Goal: Task Accomplishment & Management: Complete application form

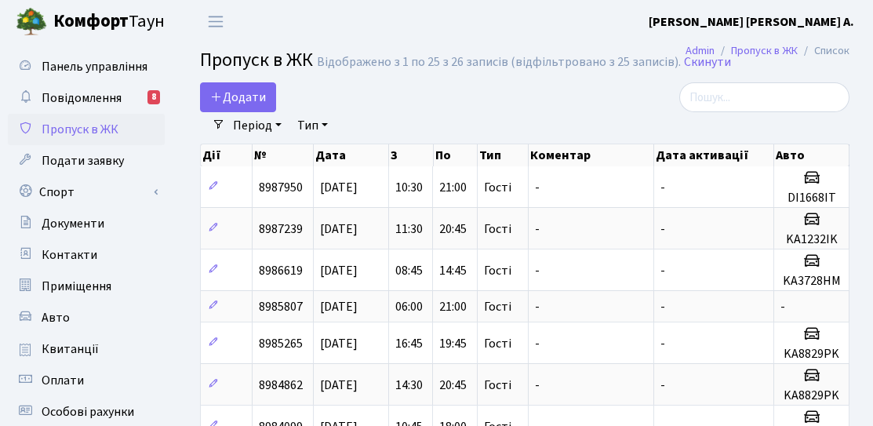
select select "25"
click at [234, 111] on link "Додати" at bounding box center [238, 97] width 76 height 30
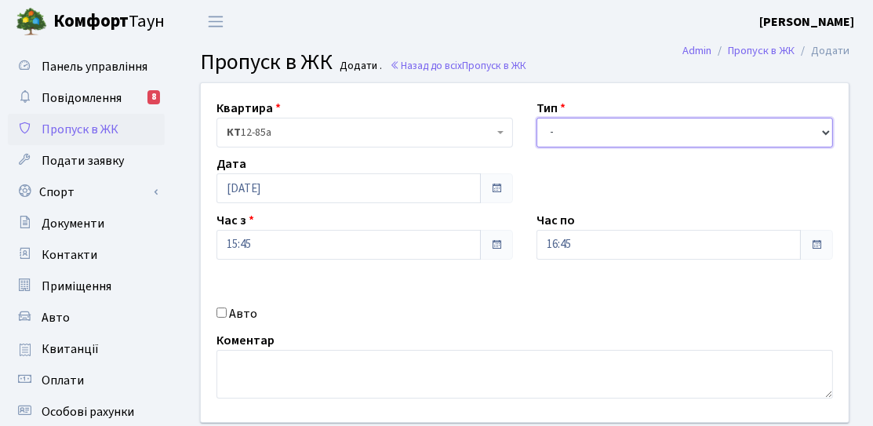
click at [597, 120] on select "- Доставка Таксі Гості Сервіс" at bounding box center [685, 133] width 297 height 30
select select "3"
click at [537, 118] on select "- Доставка Таксі Гості Сервіс" at bounding box center [685, 133] width 297 height 30
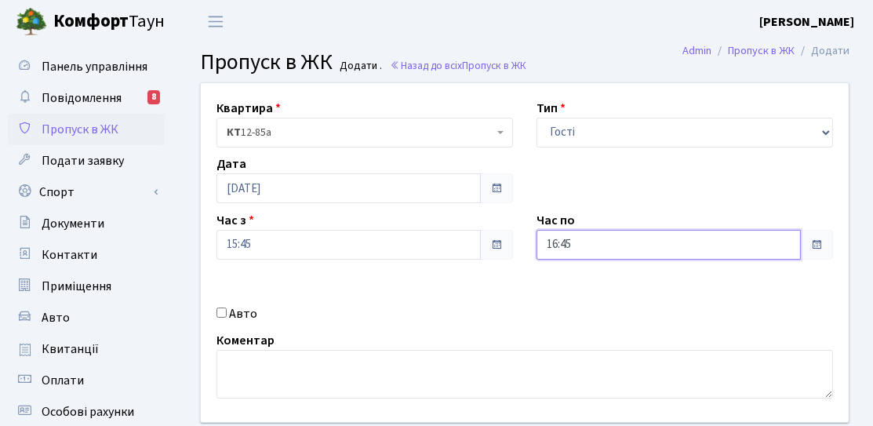
click at [602, 239] on input "16:45" at bounding box center [669, 245] width 264 height 30
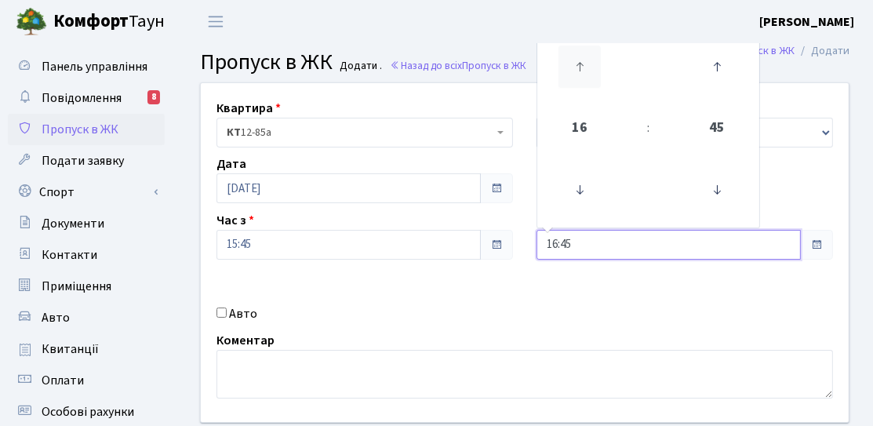
click at [585, 66] on icon at bounding box center [580, 67] width 42 height 42
type input "20:45"
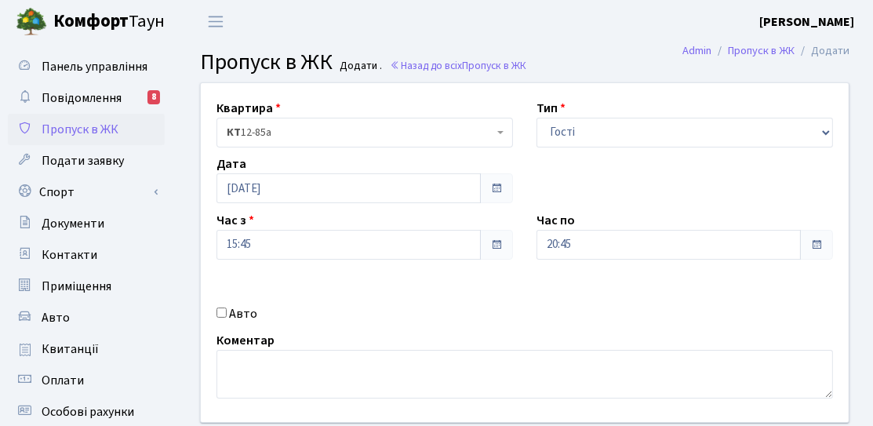
click at [526, 299] on div "Квартира <b>КТ</b>&nbsp;&nbsp;&nbsp;&nbsp;12-85а КТ 12-85а Тип - Доставка Таксі…" at bounding box center [525, 252] width 672 height 339
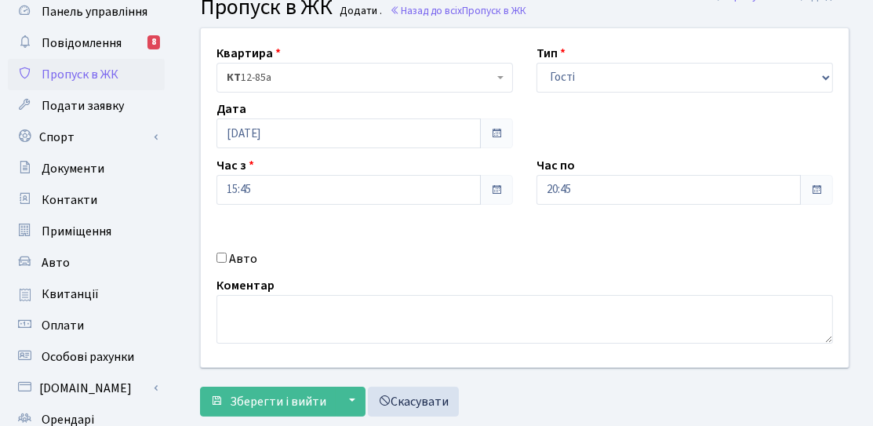
scroll to position [78, 0]
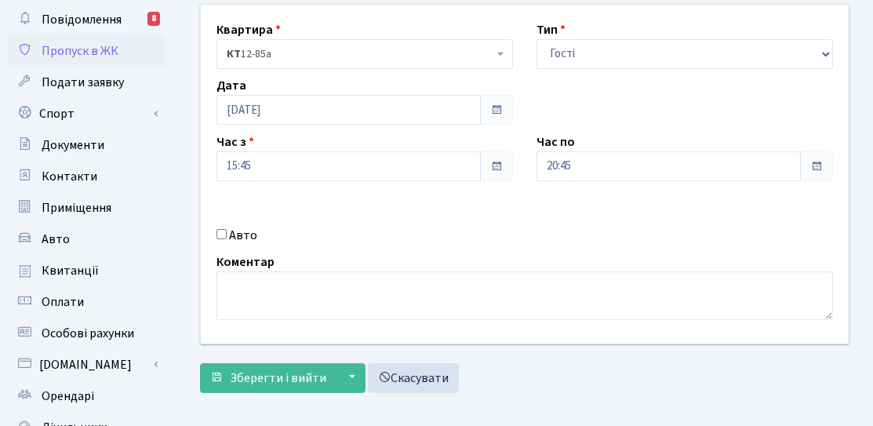
click at [231, 238] on label "Авто" at bounding box center [243, 235] width 28 height 19
click at [227, 238] on input "Авто" at bounding box center [222, 234] width 10 height 10
checkbox input "true"
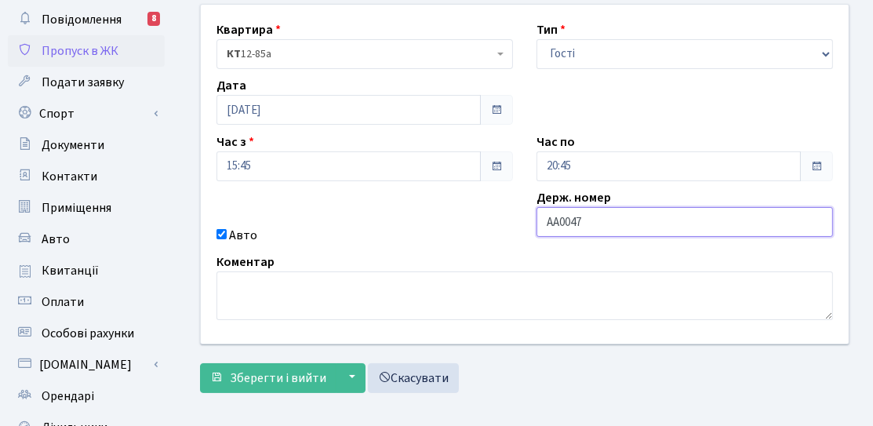
type input "AA0047IM"
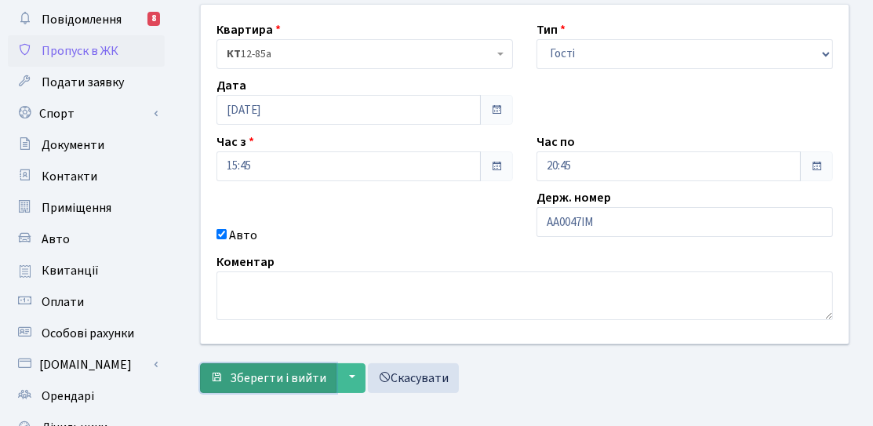
click at [241, 379] on span "Зберегти і вийти" at bounding box center [278, 378] width 97 height 17
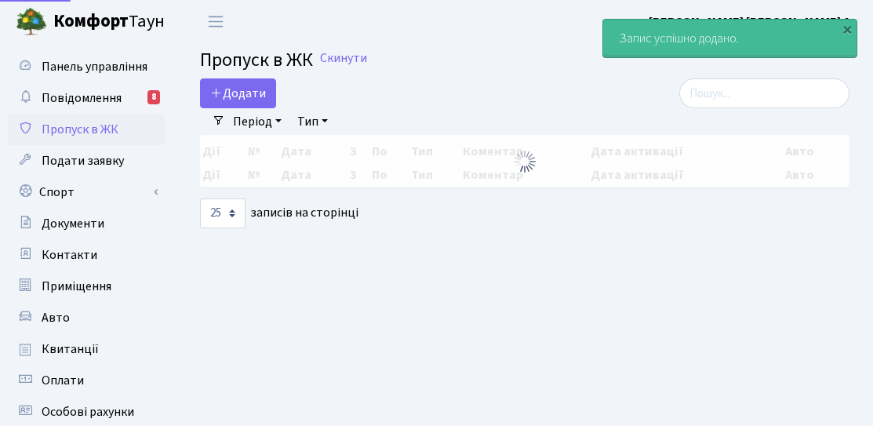
select select "25"
